Goal: Find specific page/section: Find specific page/section

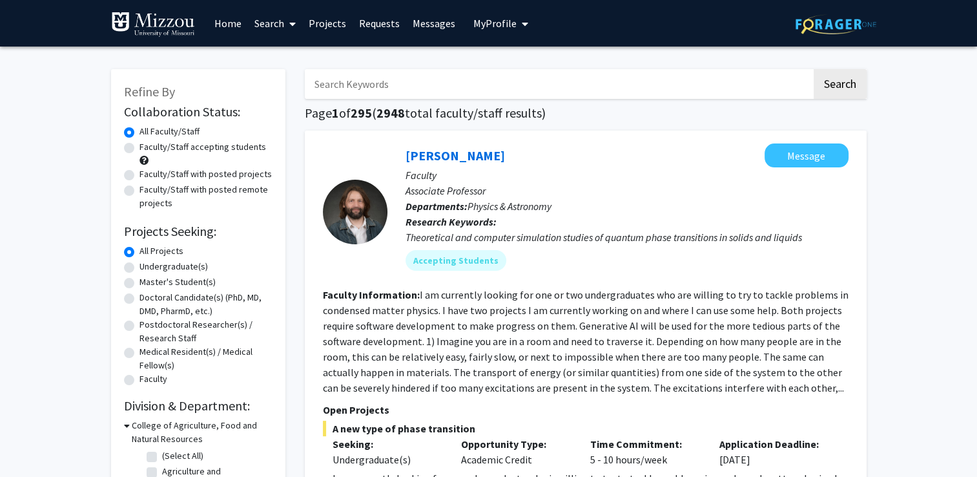
click at [163, 135] on label "All Faculty/Staff" at bounding box center [169, 132] width 60 height 14
click at [148, 133] on input "All Faculty/Staff" at bounding box center [143, 129] width 8 height 8
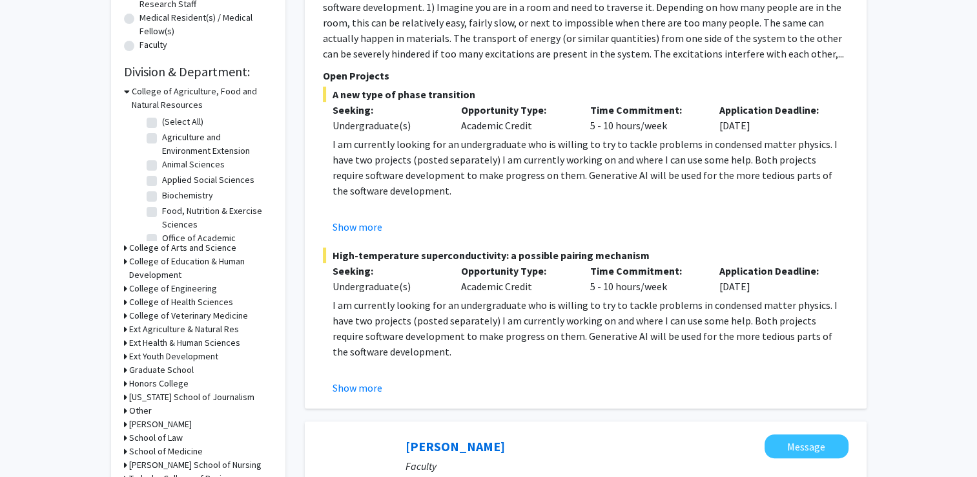
scroll to position [430, 0]
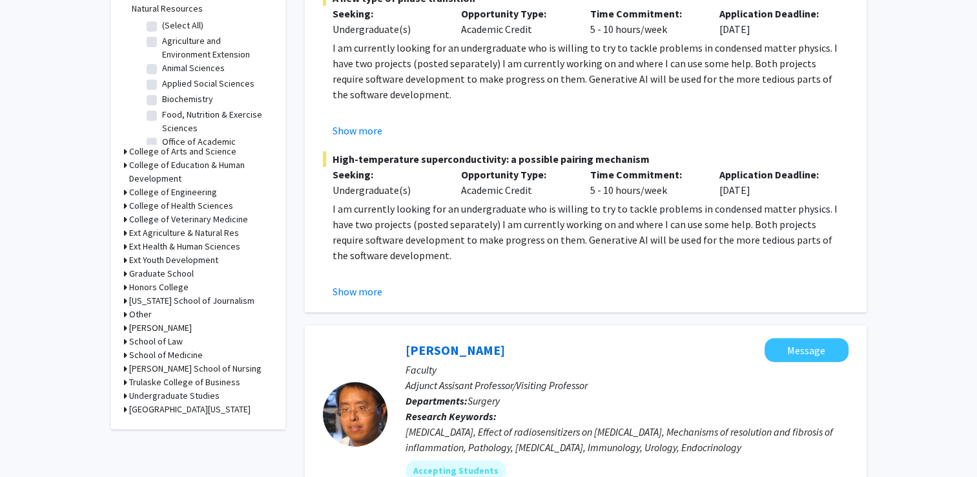
click at [125, 201] on icon at bounding box center [125, 206] width 3 height 14
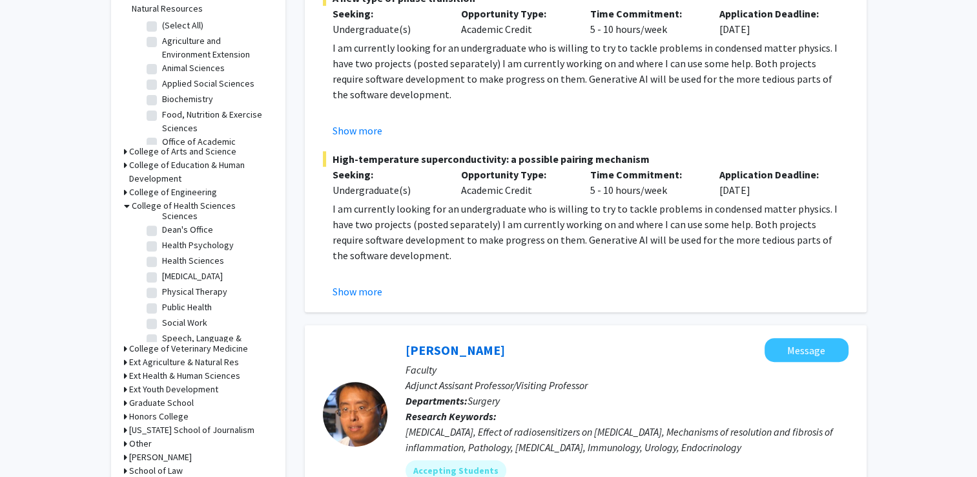
scroll to position [55, 0]
click at [183, 305] on label "Social Work" at bounding box center [184, 303] width 45 height 14
click at [170, 305] on input "Social Work" at bounding box center [166, 300] width 8 height 8
checkbox input "true"
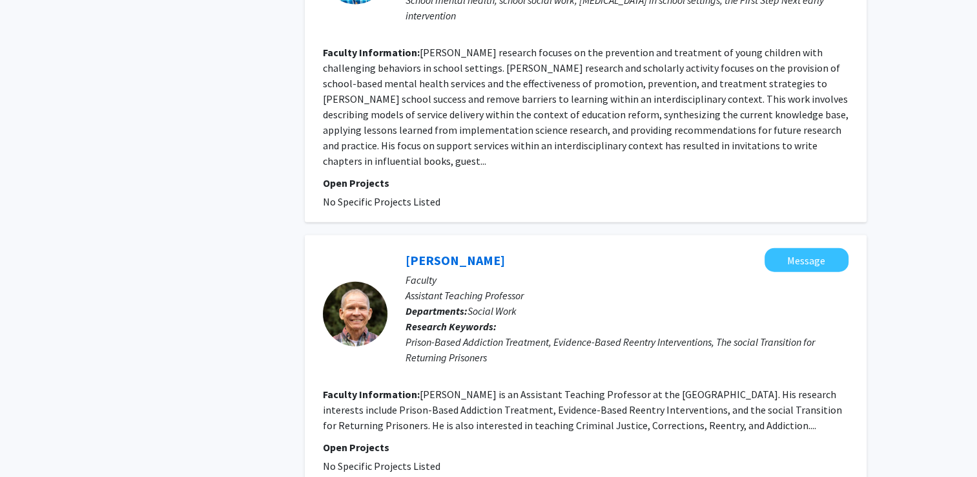
scroll to position [3019, 0]
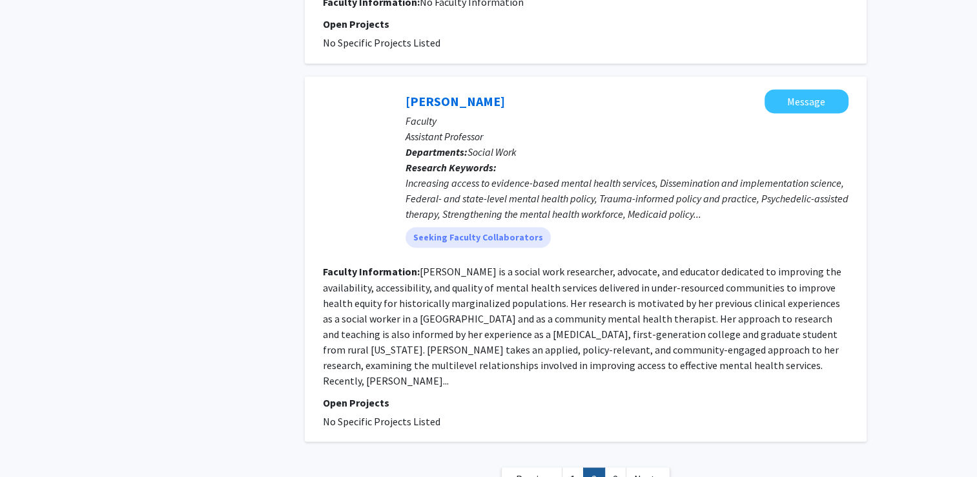
scroll to position [2213, 0]
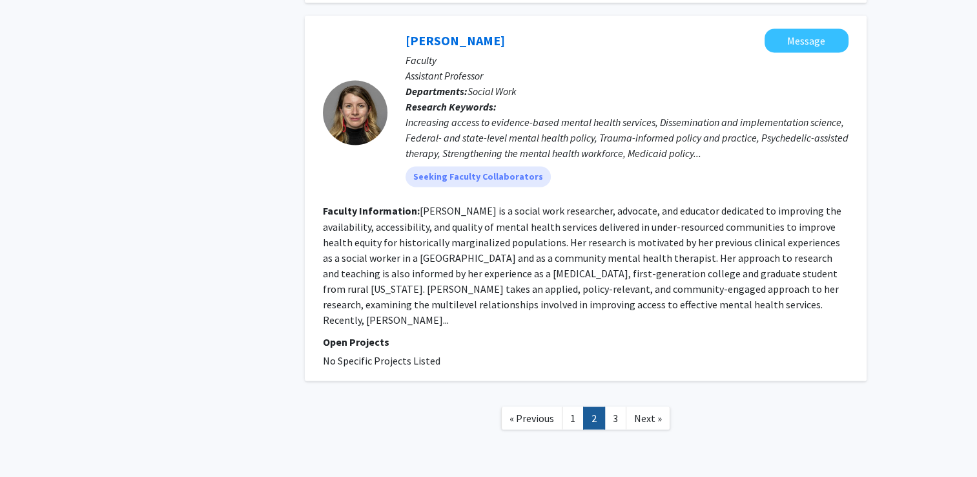
click at [643, 411] on span "Next »" at bounding box center [648, 417] width 28 height 13
